Goal: Task Accomplishment & Management: Use online tool/utility

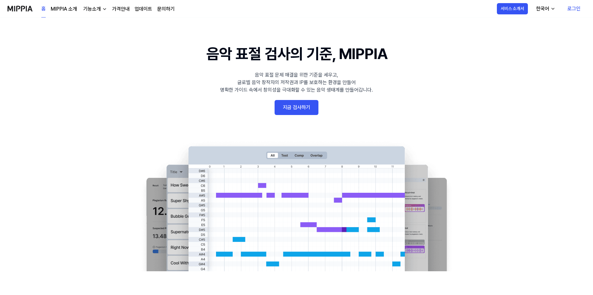
click at [297, 115] on link "지금 검사하기" at bounding box center [296, 107] width 44 height 15
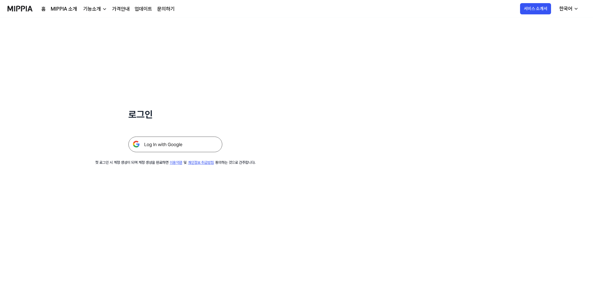
click at [173, 148] on img at bounding box center [175, 145] width 94 height 16
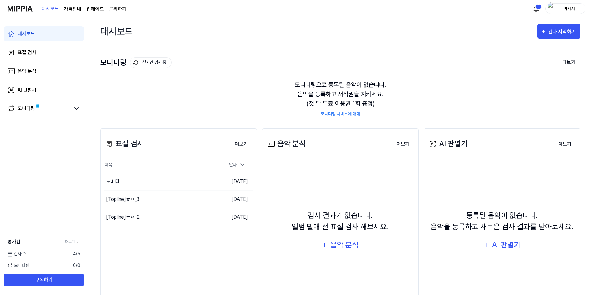
click at [238, 151] on div "표절 검사 더보기" at bounding box center [178, 144] width 149 height 18
click at [555, 34] on div "검사 시작하기" at bounding box center [562, 32] width 29 height 8
click at [525, 62] on div "음악 분석" at bounding box center [547, 66] width 54 height 8
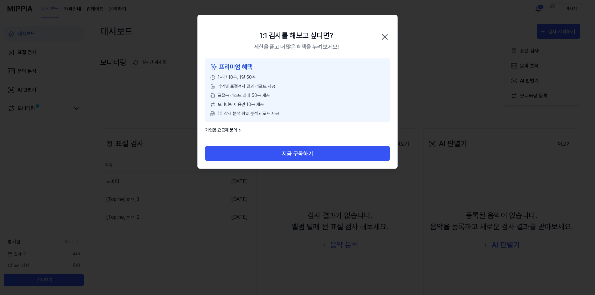
click at [381, 38] on icon "button" at bounding box center [385, 37] width 10 height 10
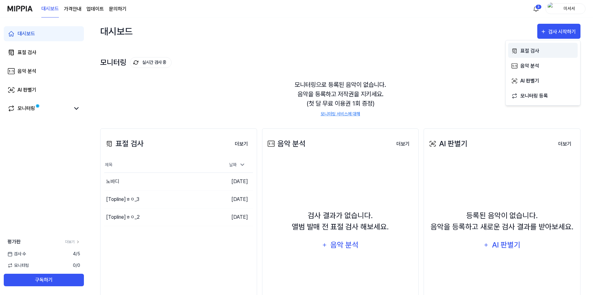
click at [552, 49] on div "표절 검사" at bounding box center [547, 51] width 54 height 8
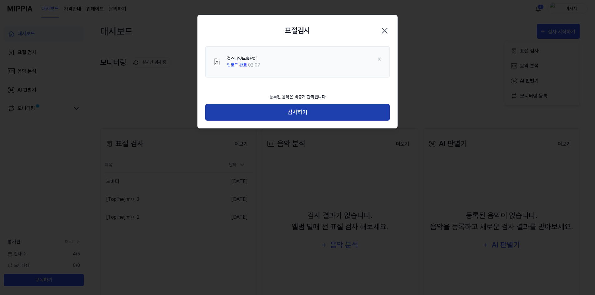
click at [291, 107] on button "검사하기" at bounding box center [297, 112] width 185 height 17
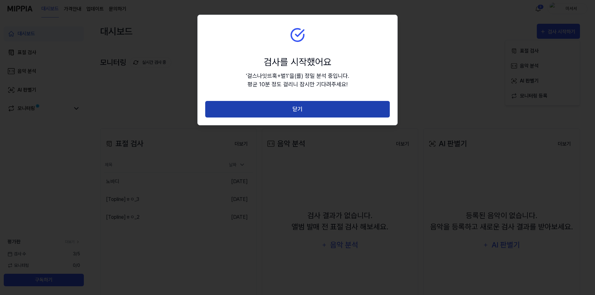
click at [292, 105] on button "닫기" at bounding box center [297, 109] width 185 height 17
